Goal: Task Accomplishment & Management: Manage account settings

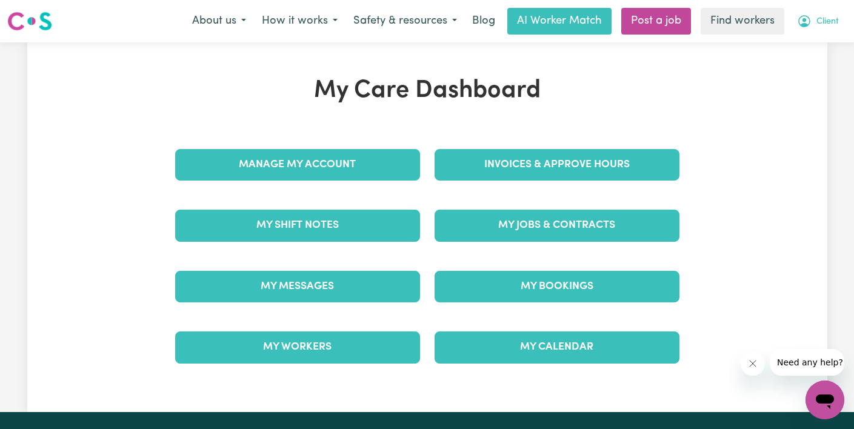
click at [819, 23] on span "Client" at bounding box center [828, 21] width 22 height 13
click at [817, 45] on link "My Dashboard" at bounding box center [799, 47] width 96 height 23
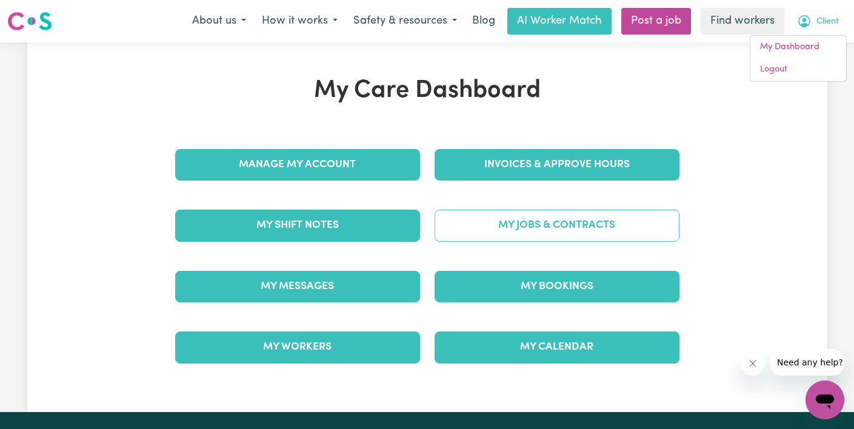
click at [514, 230] on link "My Jobs & Contracts" at bounding box center [557, 226] width 245 height 32
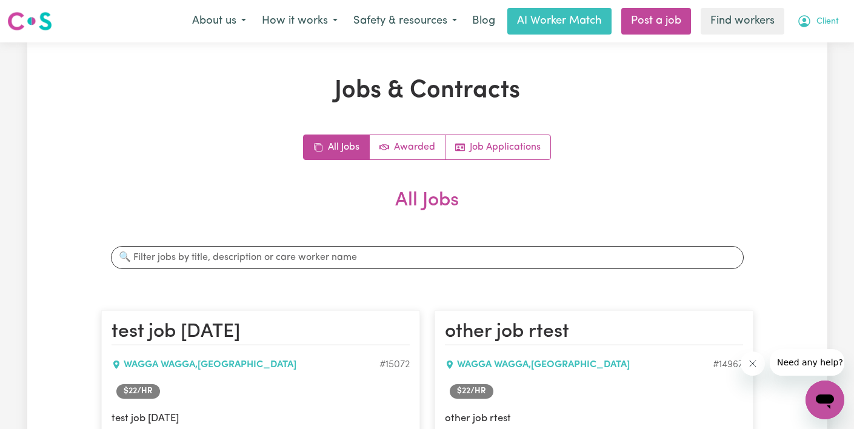
click at [818, 26] on span "Client" at bounding box center [828, 21] width 22 height 13
click at [808, 69] on link "Logout" at bounding box center [799, 69] width 96 height 23
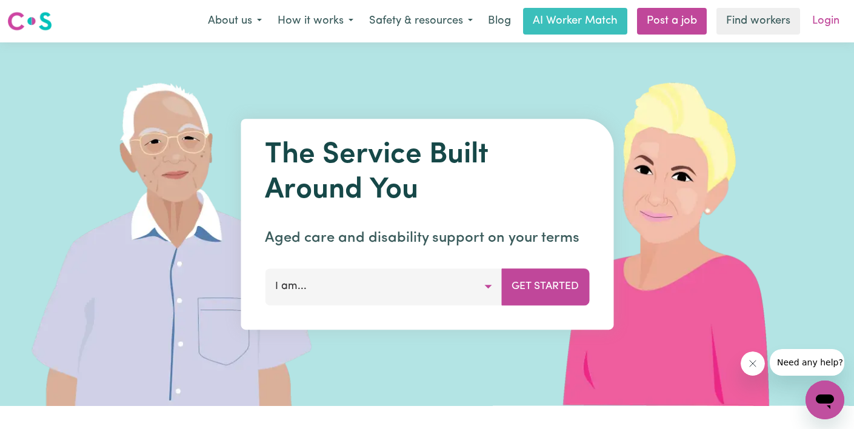
click at [828, 21] on link "Login" at bounding box center [826, 21] width 42 height 27
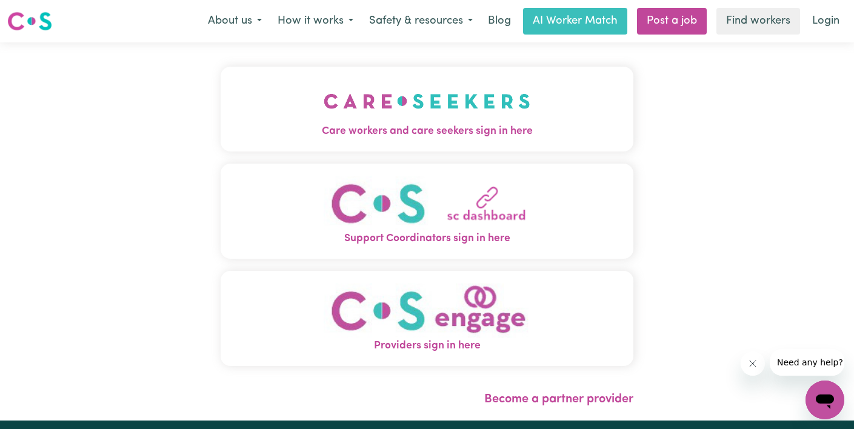
click at [380, 125] on span "Care workers and care seekers sign in here" at bounding box center [427, 132] width 413 height 16
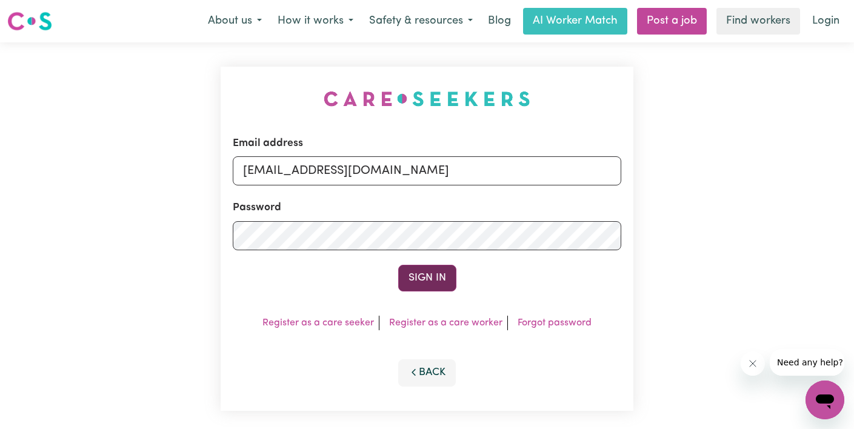
click at [415, 279] on button "Sign In" at bounding box center [427, 278] width 58 height 27
